Goal: Task Accomplishment & Management: Manage account settings

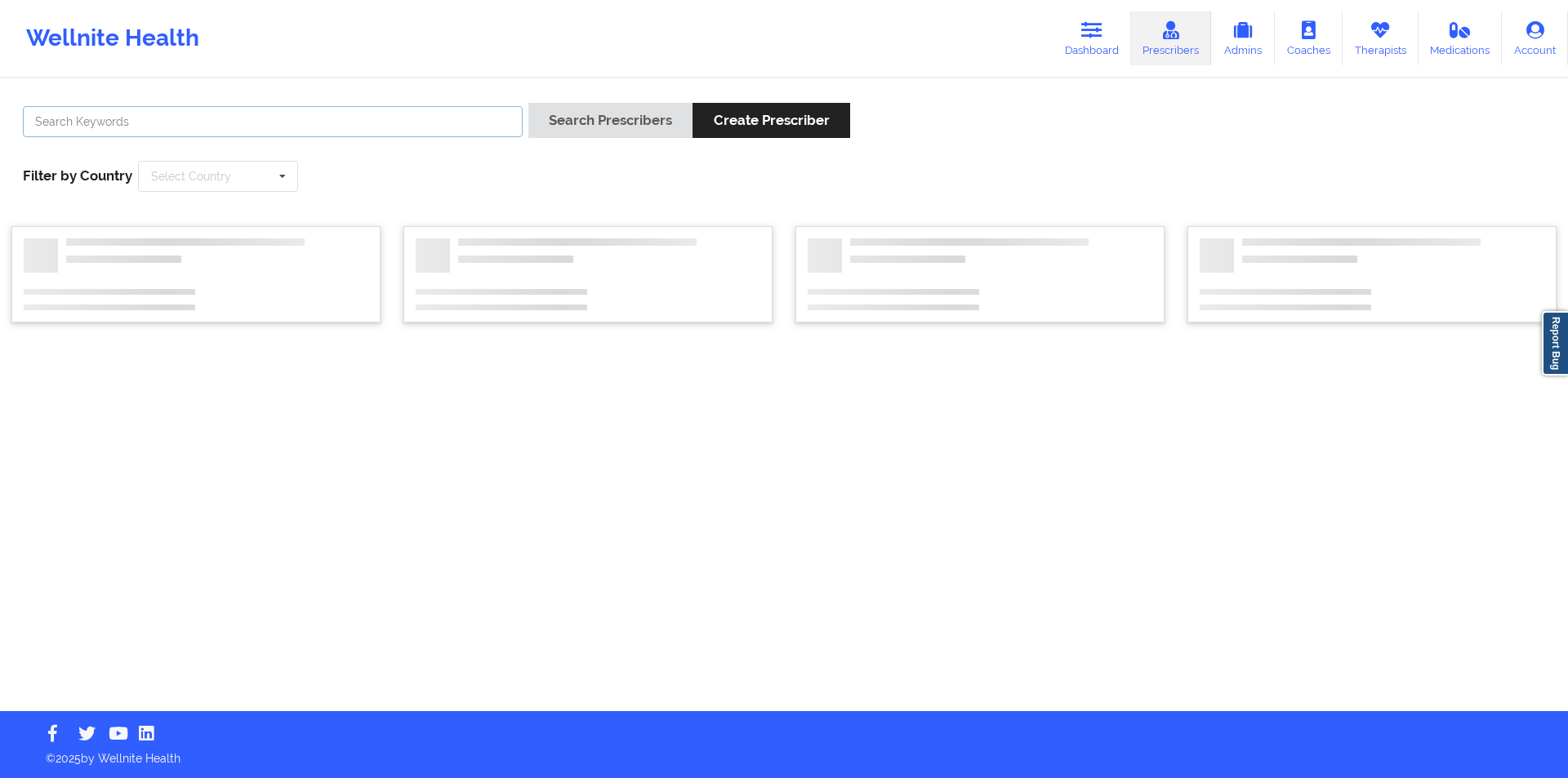
click at [255, 110] on input "text" at bounding box center [273, 122] width 499 height 31
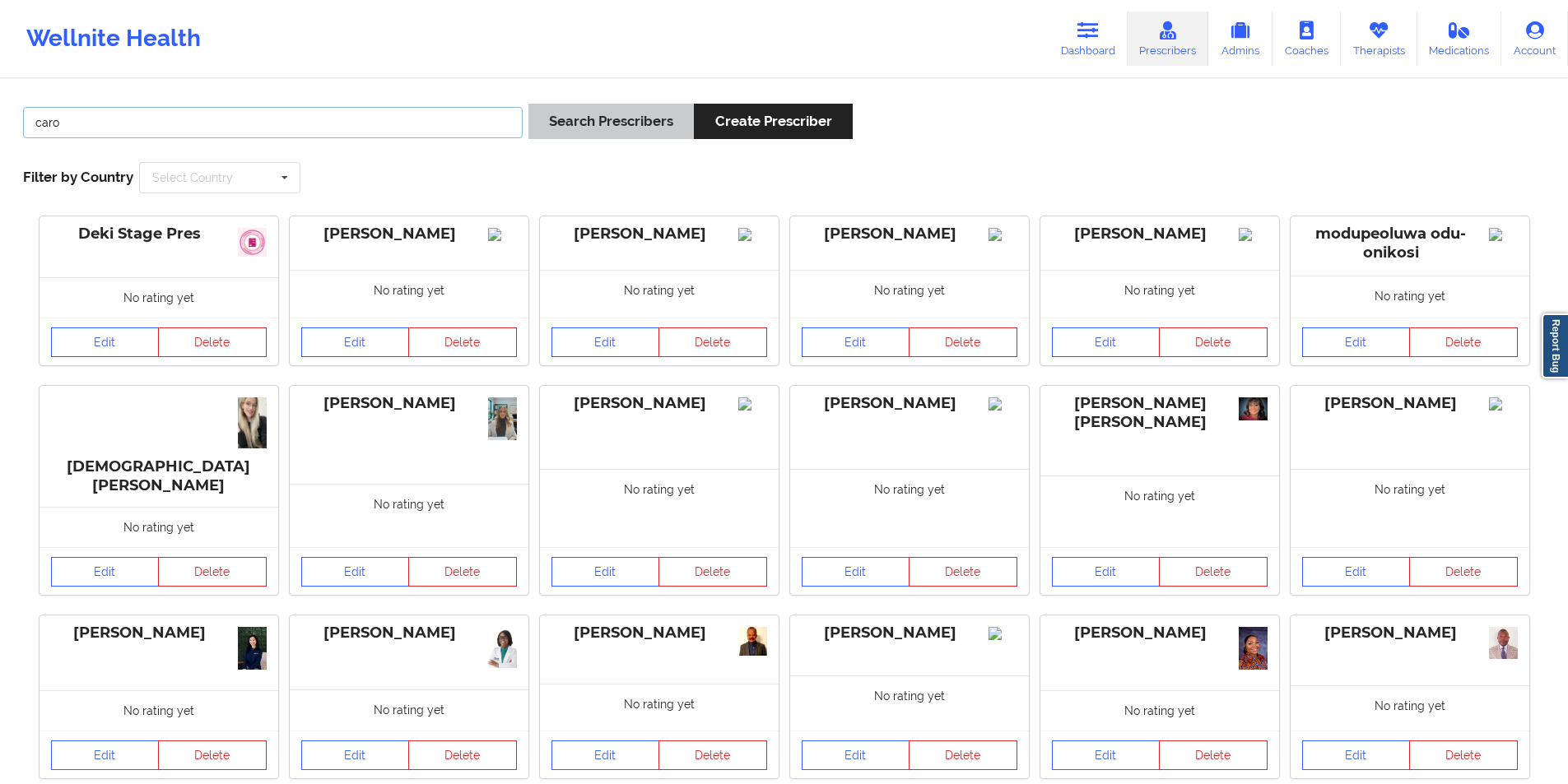
type input "caro"
click at [641, 120] on button "Search Prescribers" at bounding box center [611, 122] width 165 height 35
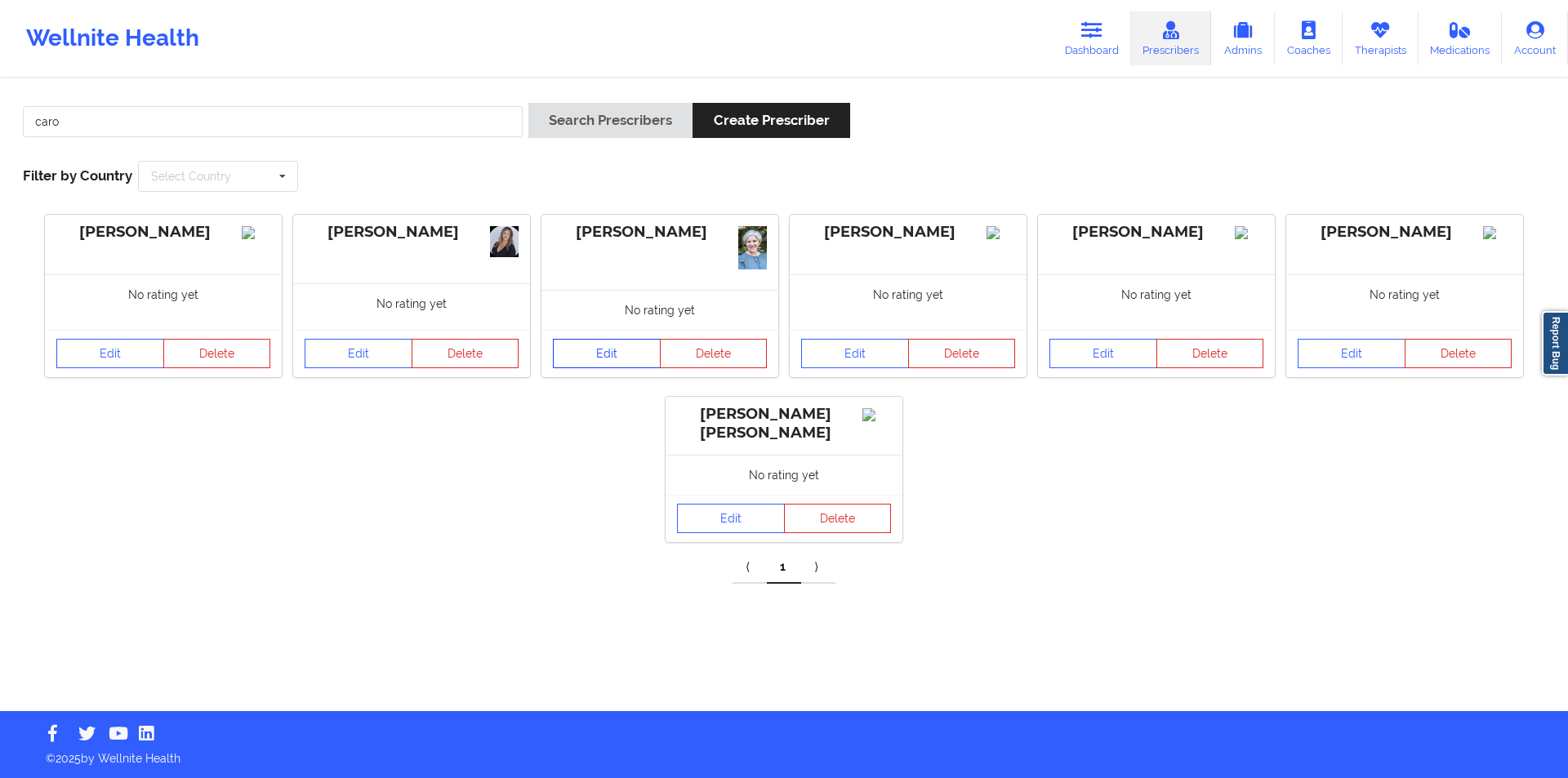
click at [608, 354] on link "Edit" at bounding box center [606, 354] width 108 height 29
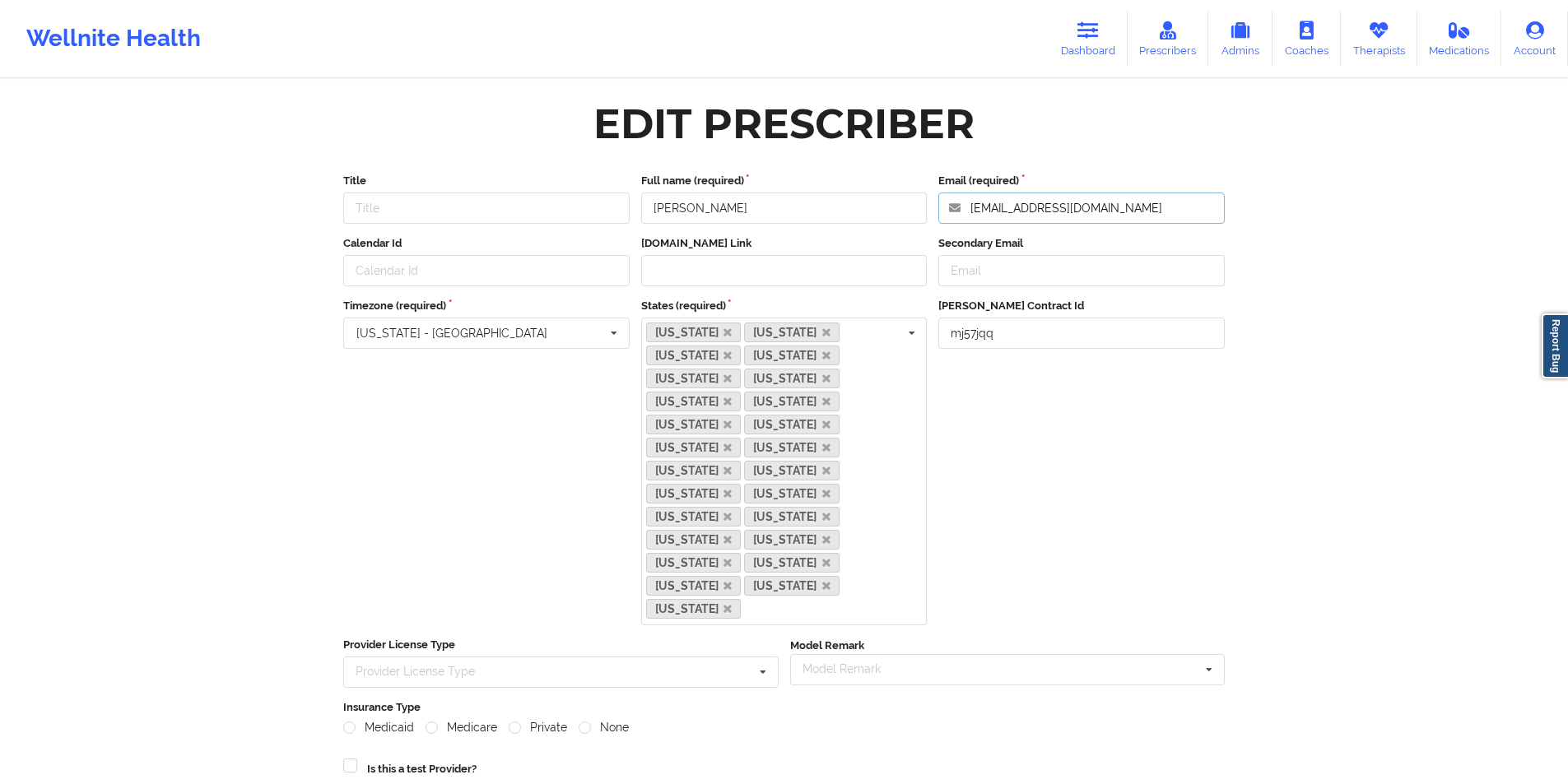
drag, startPoint x: 1131, startPoint y: 206, endPoint x: 971, endPoint y: 204, distance: 160.0
click at [971, 204] on input "[EMAIL_ADDRESS][DOMAIN_NAME]" at bounding box center [1081, 208] width 286 height 32
